Goal: Information Seeking & Learning: Learn about a topic

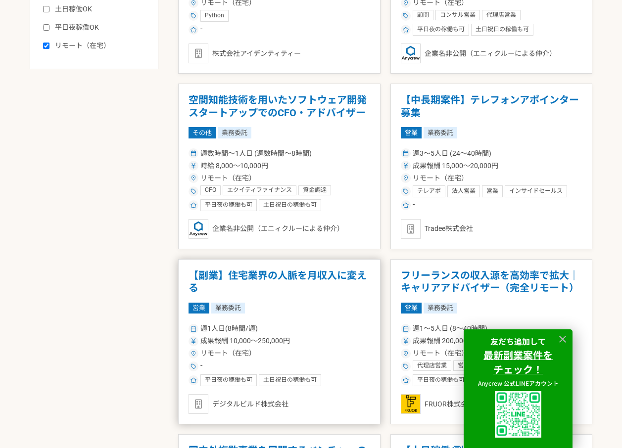
scroll to position [594, 0]
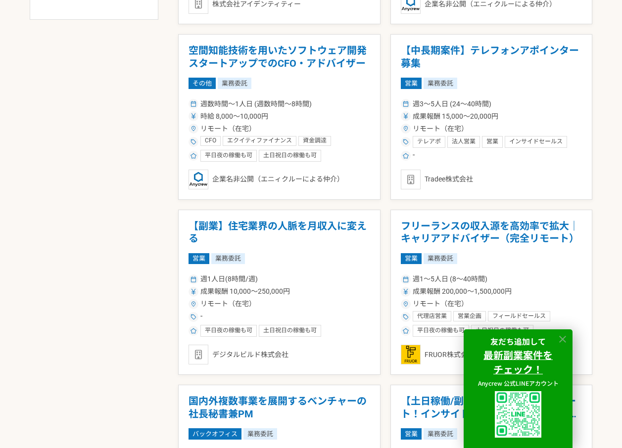
click at [562, 340] on icon at bounding box center [562, 339] width 7 height 7
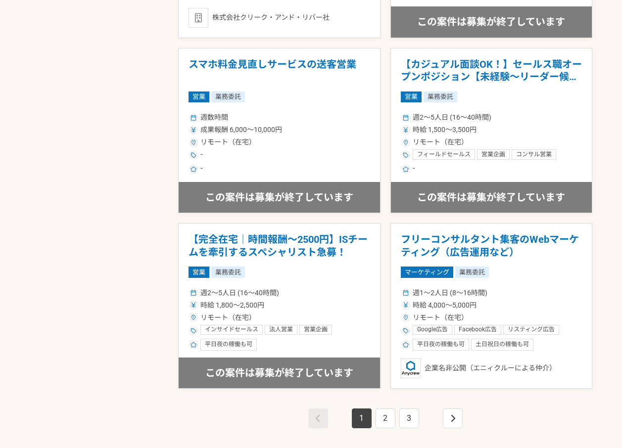
scroll to position [1732, 0]
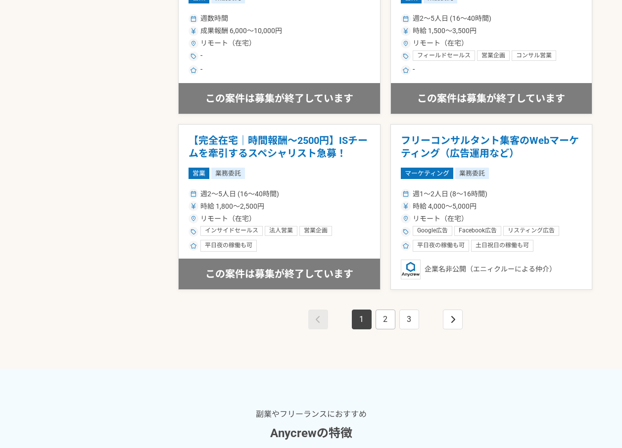
click at [390, 319] on link "2" at bounding box center [386, 320] width 20 height 20
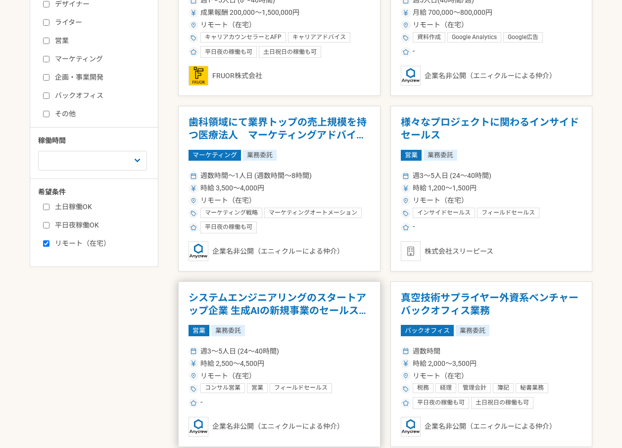
scroll to position [198, 0]
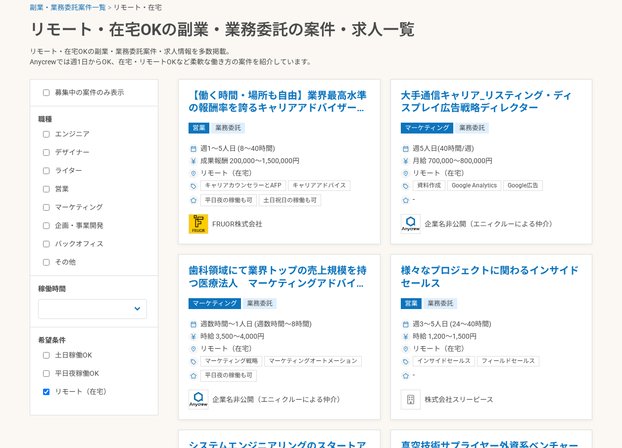
click at [45, 169] on input "ライター" at bounding box center [46, 171] width 6 height 6
checkbox input "true"
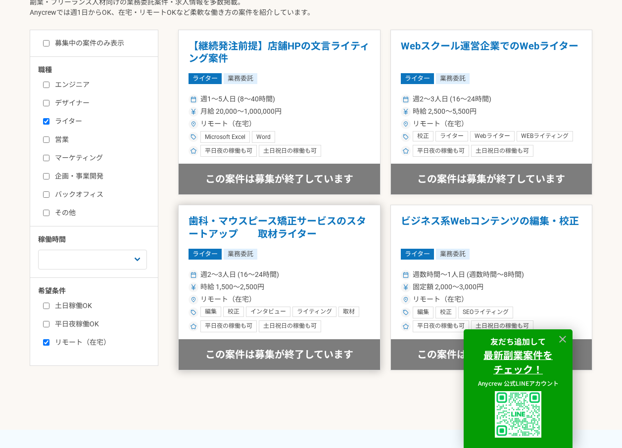
scroll to position [346, 0]
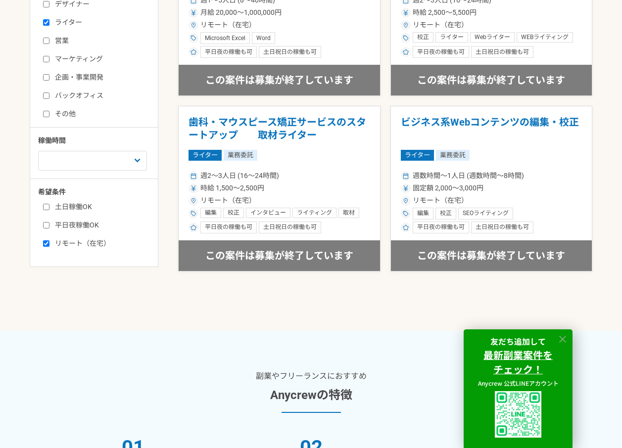
click at [566, 337] on icon at bounding box center [562, 339] width 11 height 11
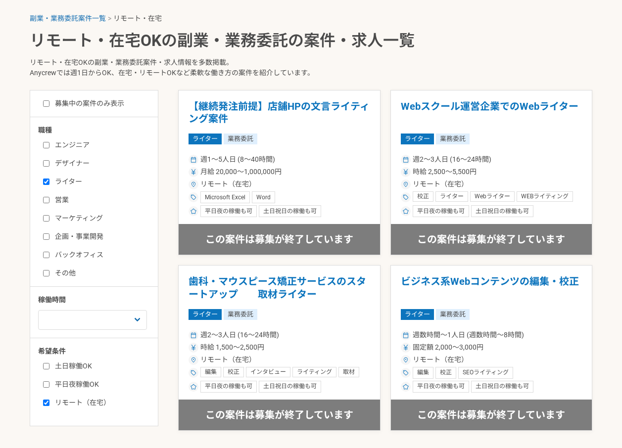
scroll to position [198, 0]
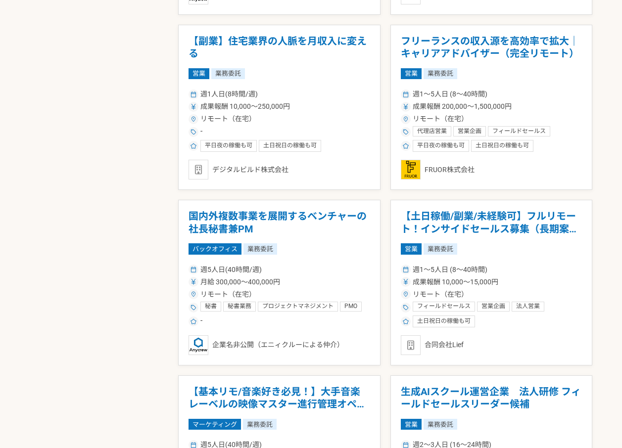
scroll to position [2246, 0]
